Goal: Task Accomplishment & Management: Manage account settings

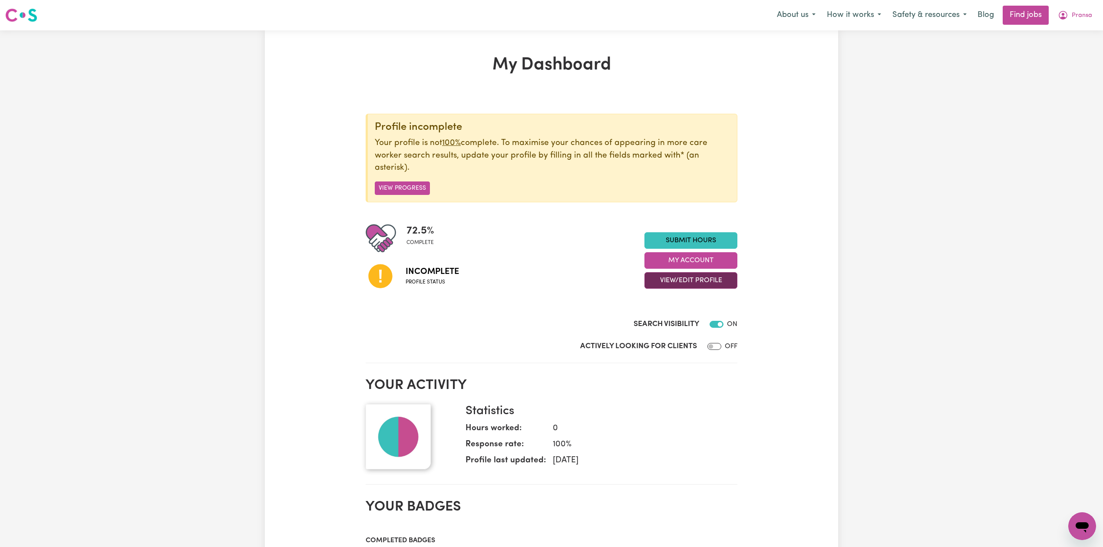
click at [678, 287] on button "View/Edit Profile" at bounding box center [690, 280] width 93 height 16
click at [675, 324] on link "Edit Profile" at bounding box center [685, 320] width 81 height 17
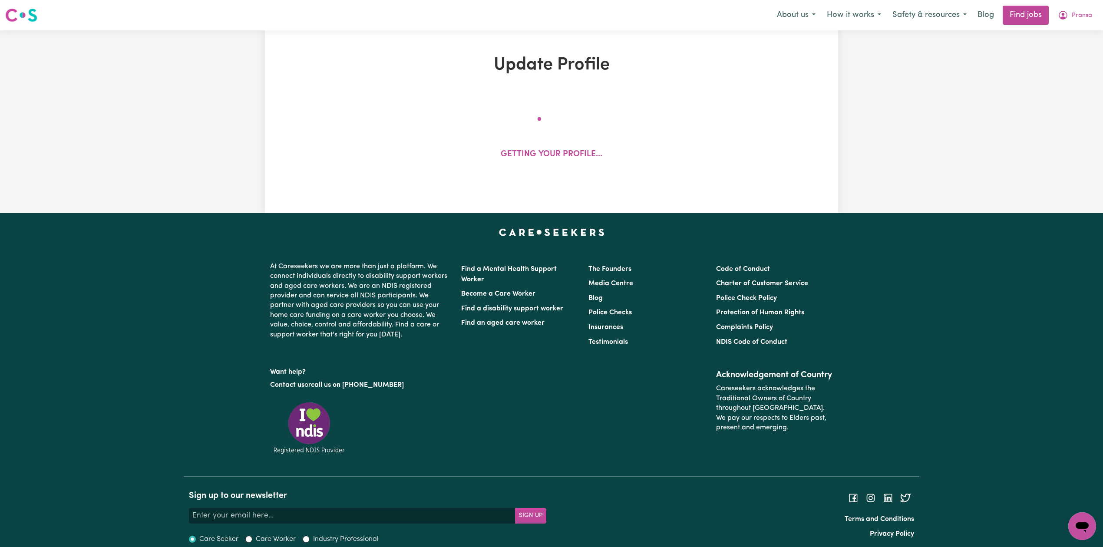
select select "[DEMOGRAPHIC_DATA]"
select select "Student Visa"
select select "Studying a healthcare related degree or qualification"
select select "40"
select select "49"
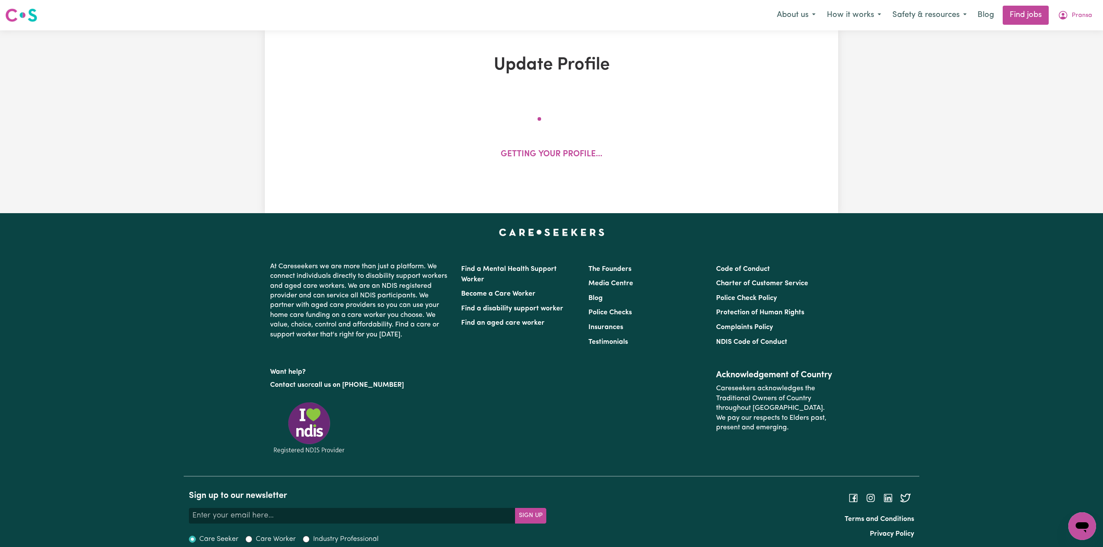
select select "55"
select select "66"
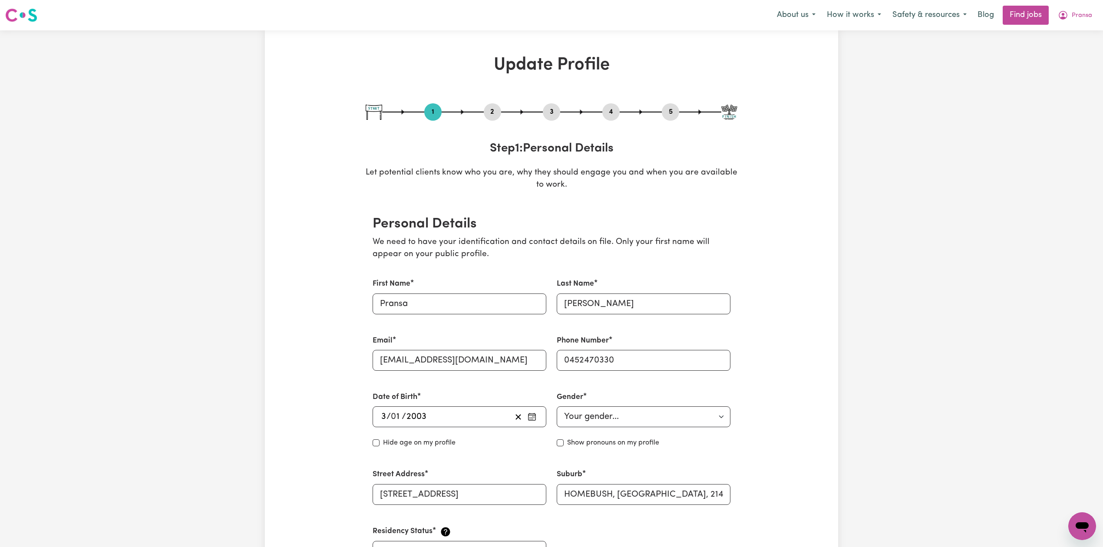
click at [668, 109] on button "5" at bounding box center [670, 111] width 17 height 11
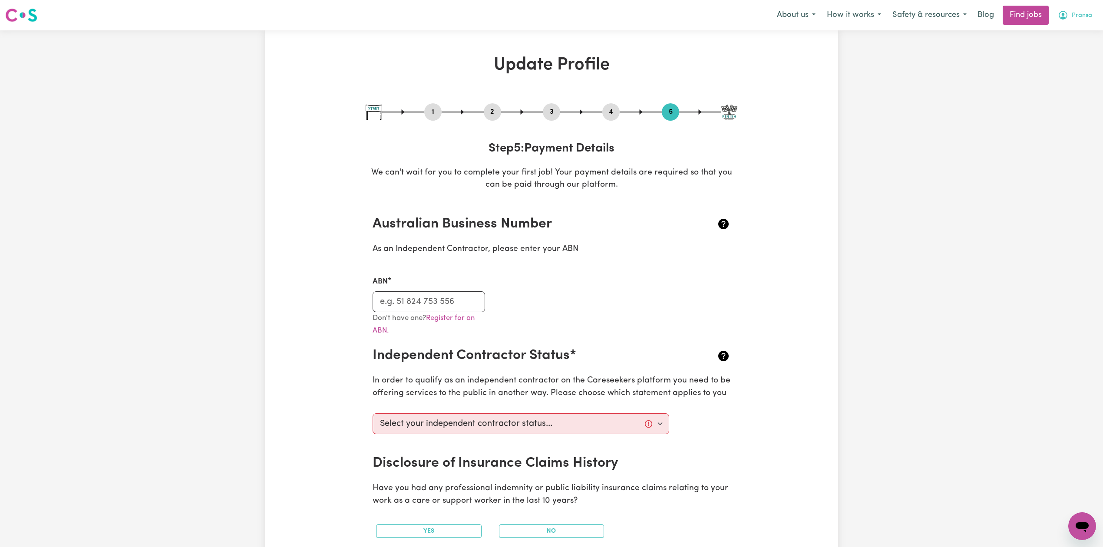
click at [1069, 23] on button "Pransa" at bounding box center [1075, 15] width 46 height 18
click at [1060, 57] on link "My Dashboard" at bounding box center [1062, 50] width 69 height 16
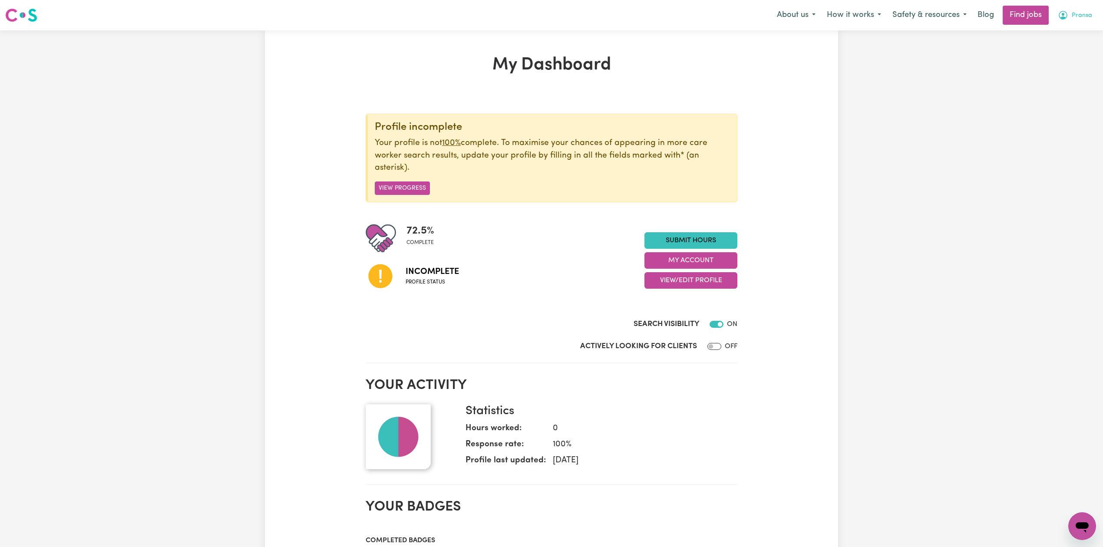
click at [1078, 20] on span "Pransa" at bounding box center [1081, 16] width 20 height 10
click at [1054, 66] on link "Logout" at bounding box center [1062, 66] width 69 height 16
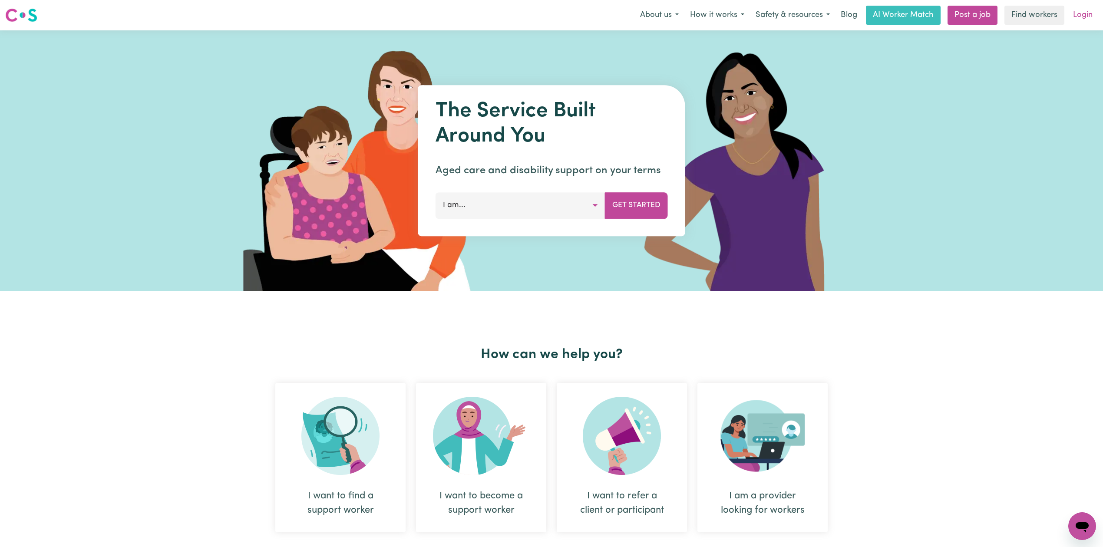
click at [1094, 16] on link "Login" at bounding box center [1082, 15] width 30 height 19
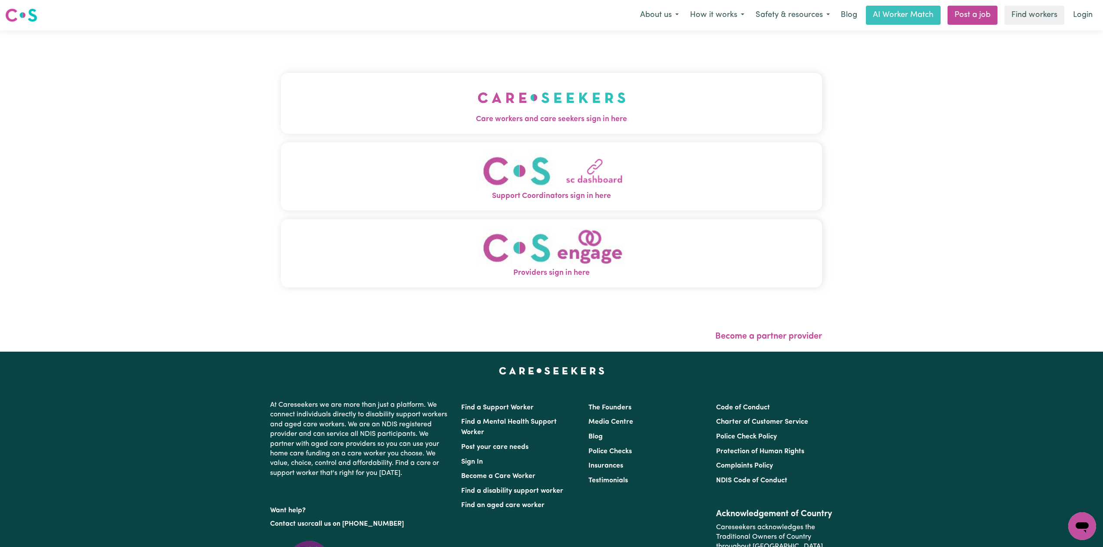
click at [477, 99] on img "Care workers and care seekers sign in here" at bounding box center [551, 98] width 148 height 32
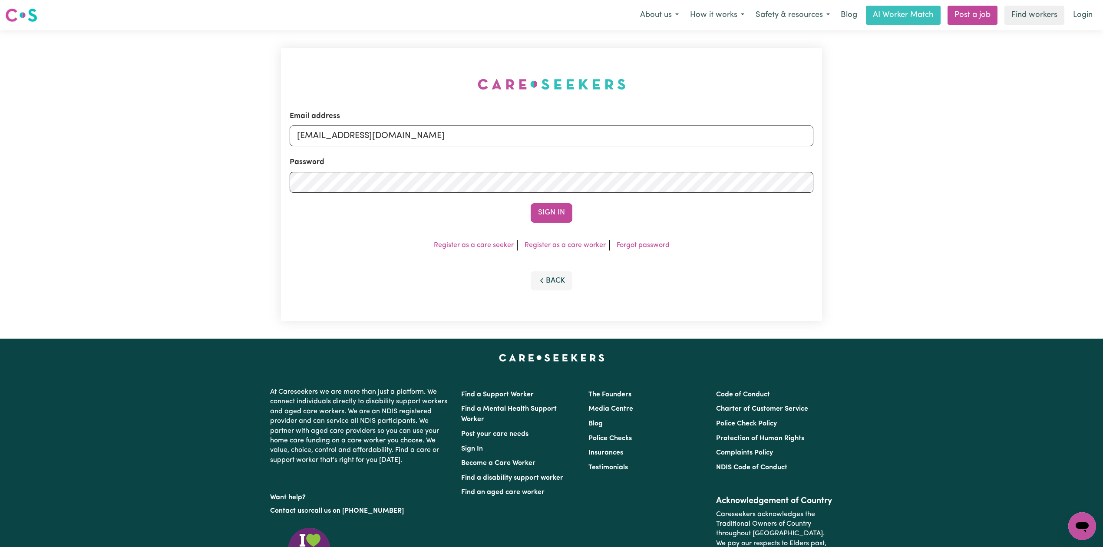
click at [425, 155] on form "Email address [EMAIL_ADDRESS][DOMAIN_NAME] Password Sign In" at bounding box center [551, 167] width 523 height 112
drag, startPoint x: 382, startPoint y: 135, endPoint x: 368, endPoint y: 146, distance: 18.2
click at [382, 135] on input "[EMAIL_ADDRESS][DOMAIN_NAME]" at bounding box center [551, 135] width 523 height 21
drag, startPoint x: 341, startPoint y: 132, endPoint x: 629, endPoint y: 150, distance: 288.4
click at [629, 150] on form "Email address Superuser~[EMAIL_ADDRESS][DOMAIN_NAME] Password Sign In" at bounding box center [551, 167] width 523 height 112
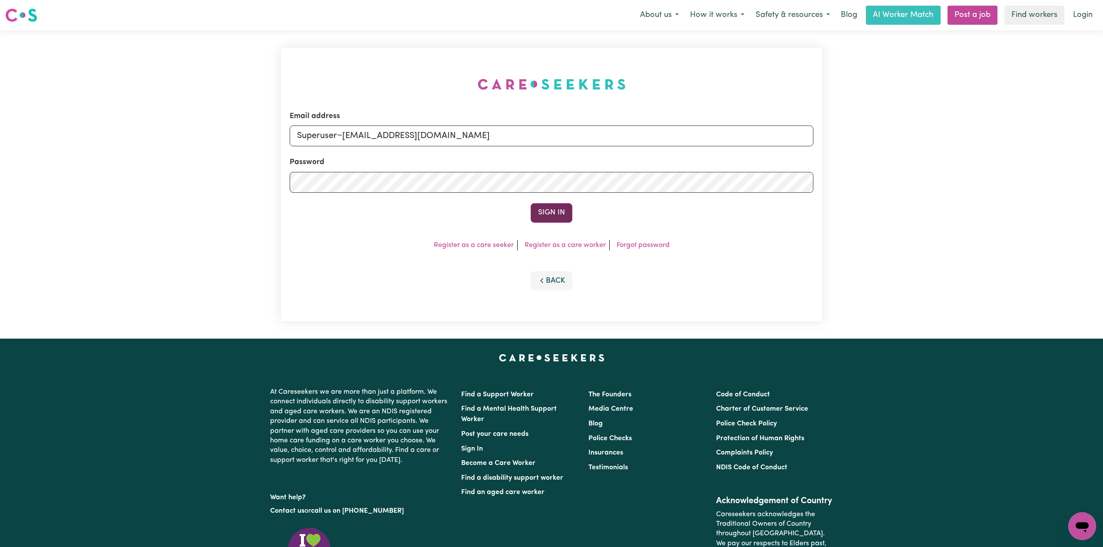
type input "Superuser~[EMAIL_ADDRESS][DOMAIN_NAME]"
click at [561, 222] on button "Sign In" at bounding box center [551, 212] width 42 height 19
